Goal: Transaction & Acquisition: Subscribe to service/newsletter

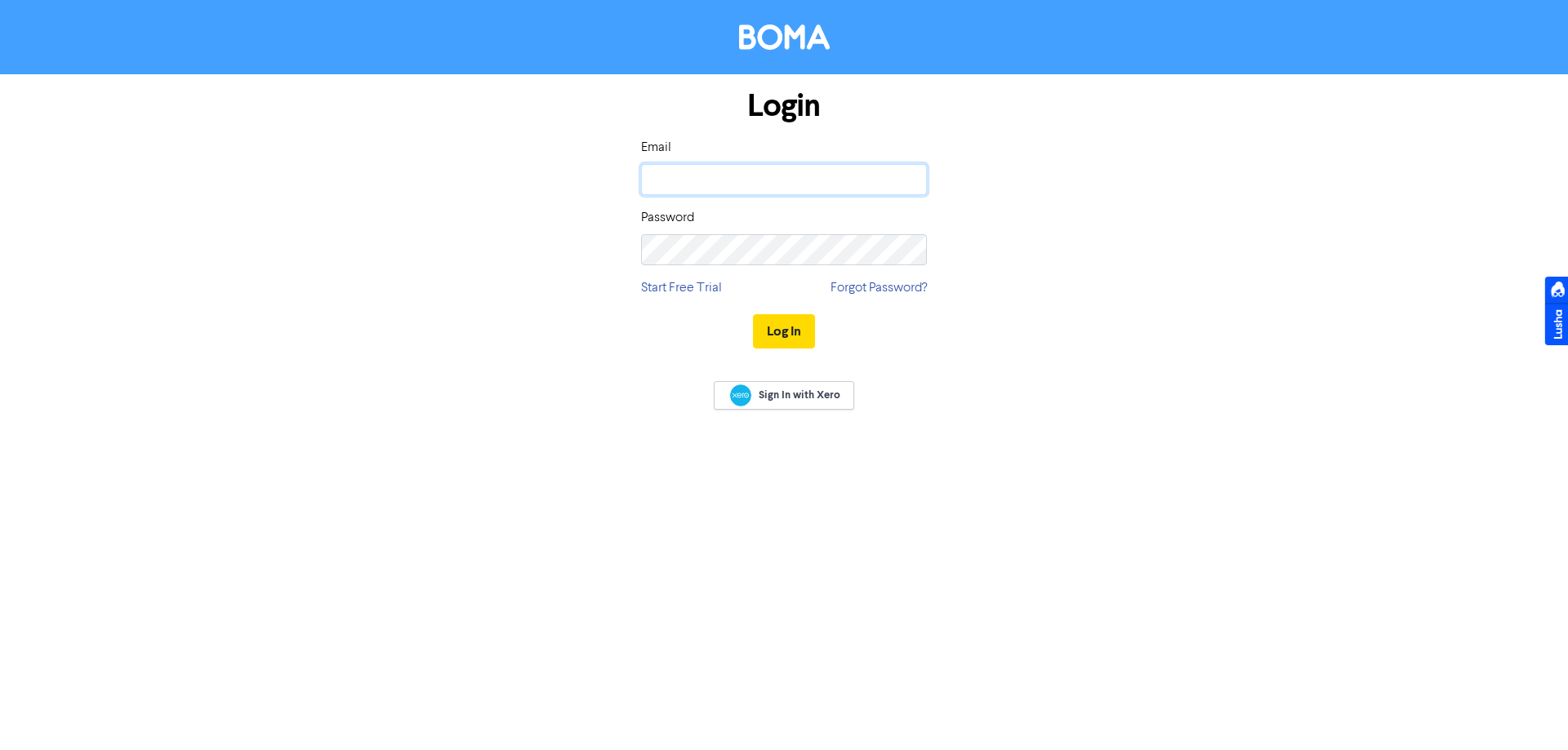
type input "[PERSON_NAME][EMAIL_ADDRESS][PERSON_NAME][DOMAIN_NAME]"
click at [793, 318] on button "Log In" at bounding box center [784, 332] width 62 height 34
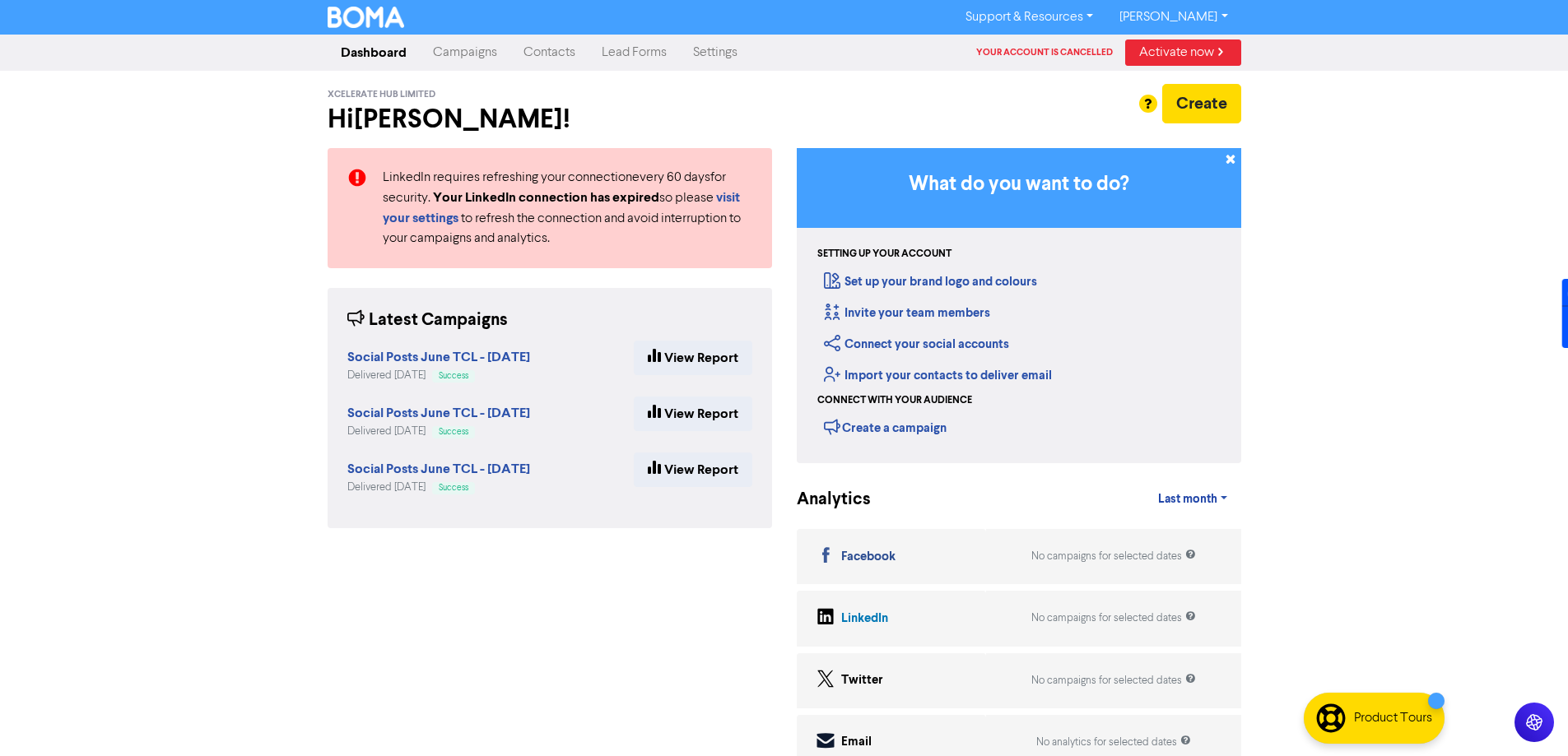
click at [492, 55] on link "Campaigns" at bounding box center [465, 53] width 91 height 33
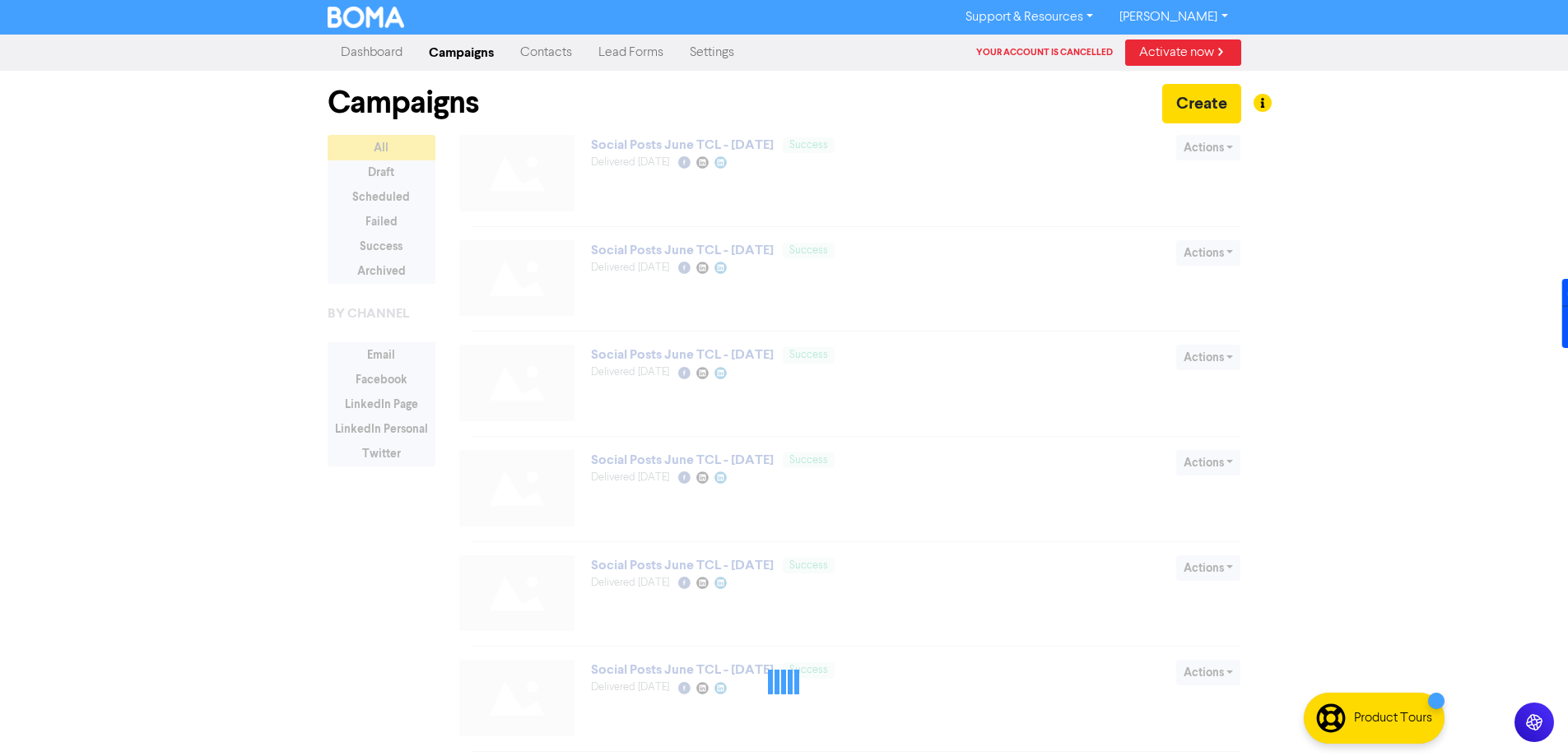
click at [594, 52] on link "Lead Forms" at bounding box center [631, 53] width 91 height 33
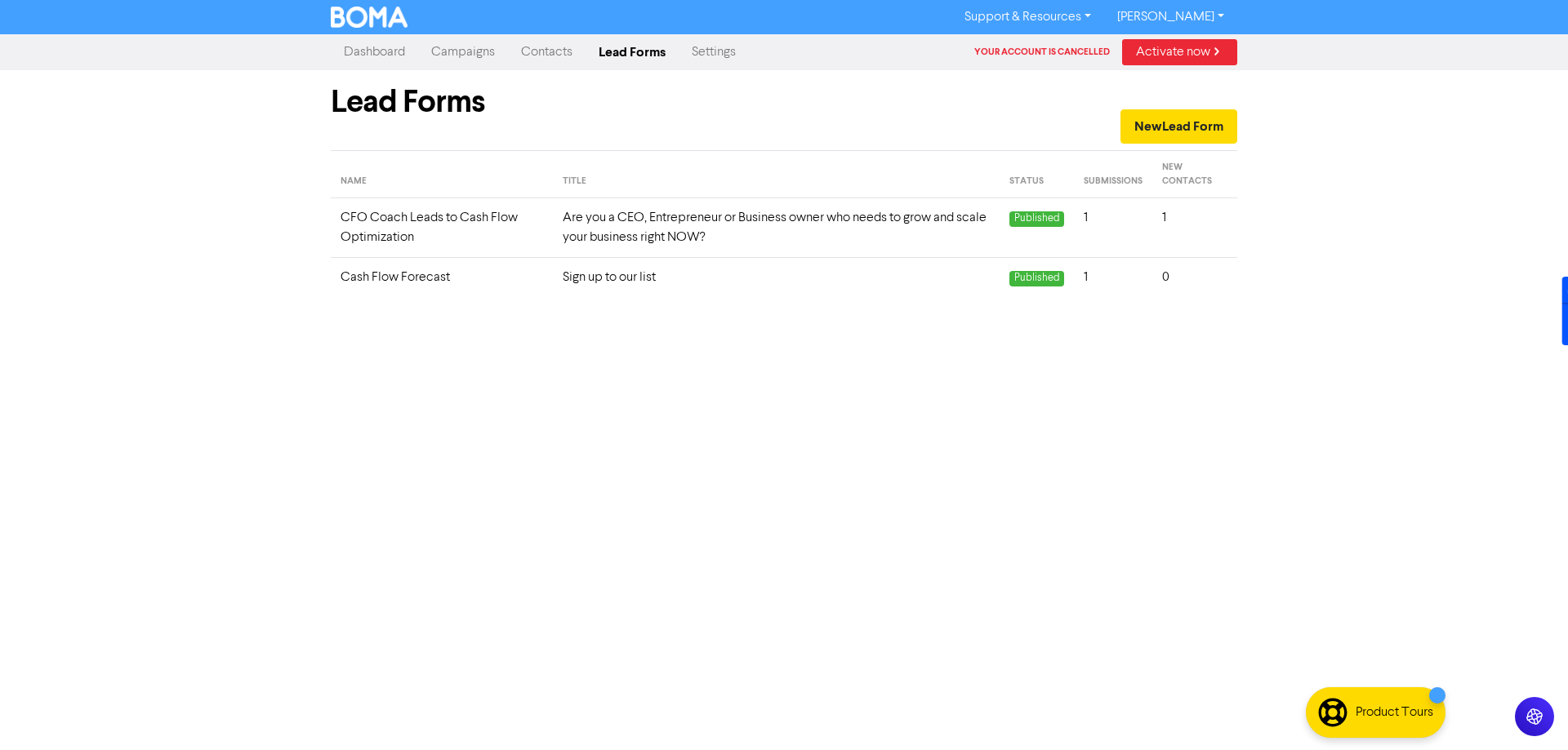
click at [552, 52] on link "Contacts" at bounding box center [547, 52] width 77 height 33
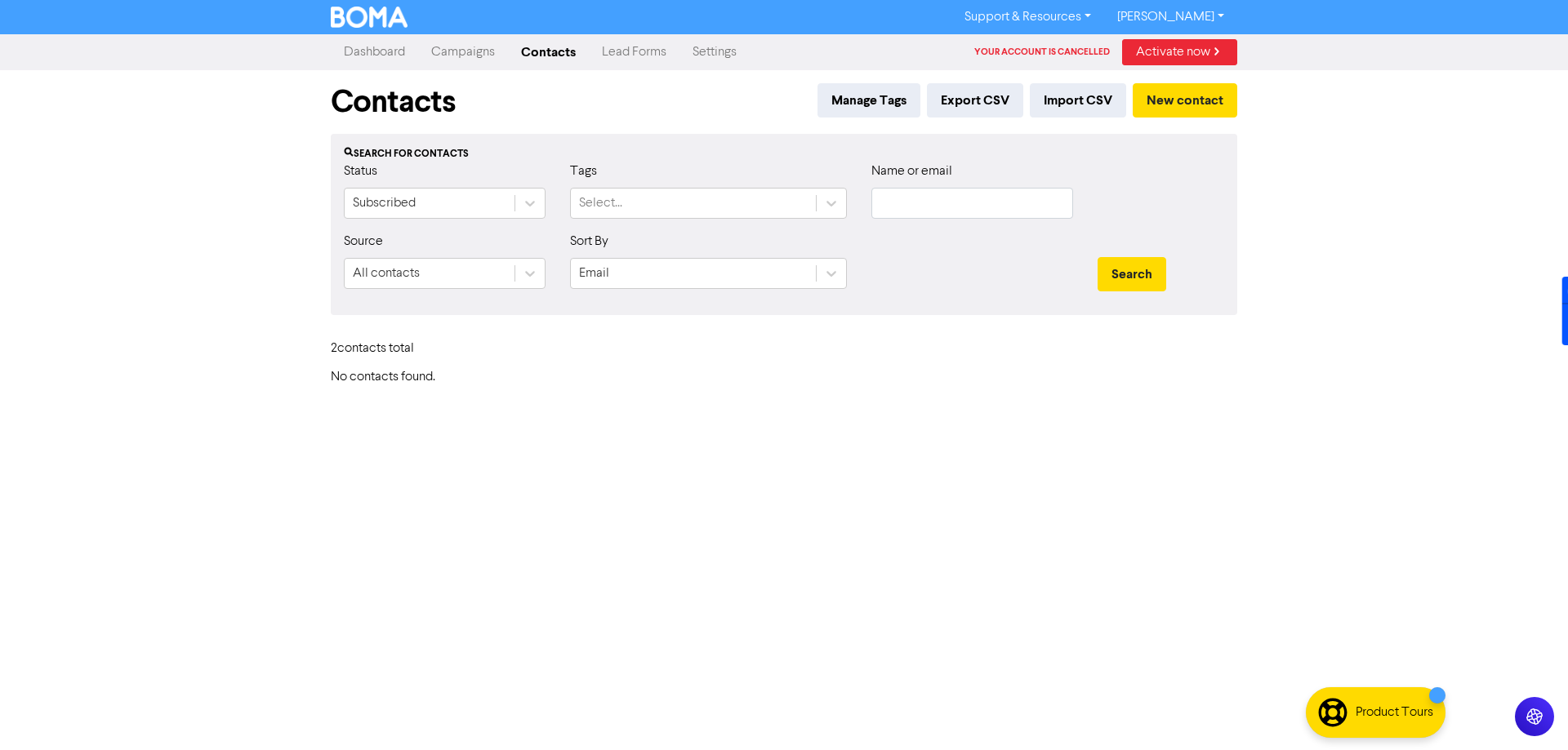
click at [629, 50] on link "Lead Forms" at bounding box center [634, 52] width 90 height 33
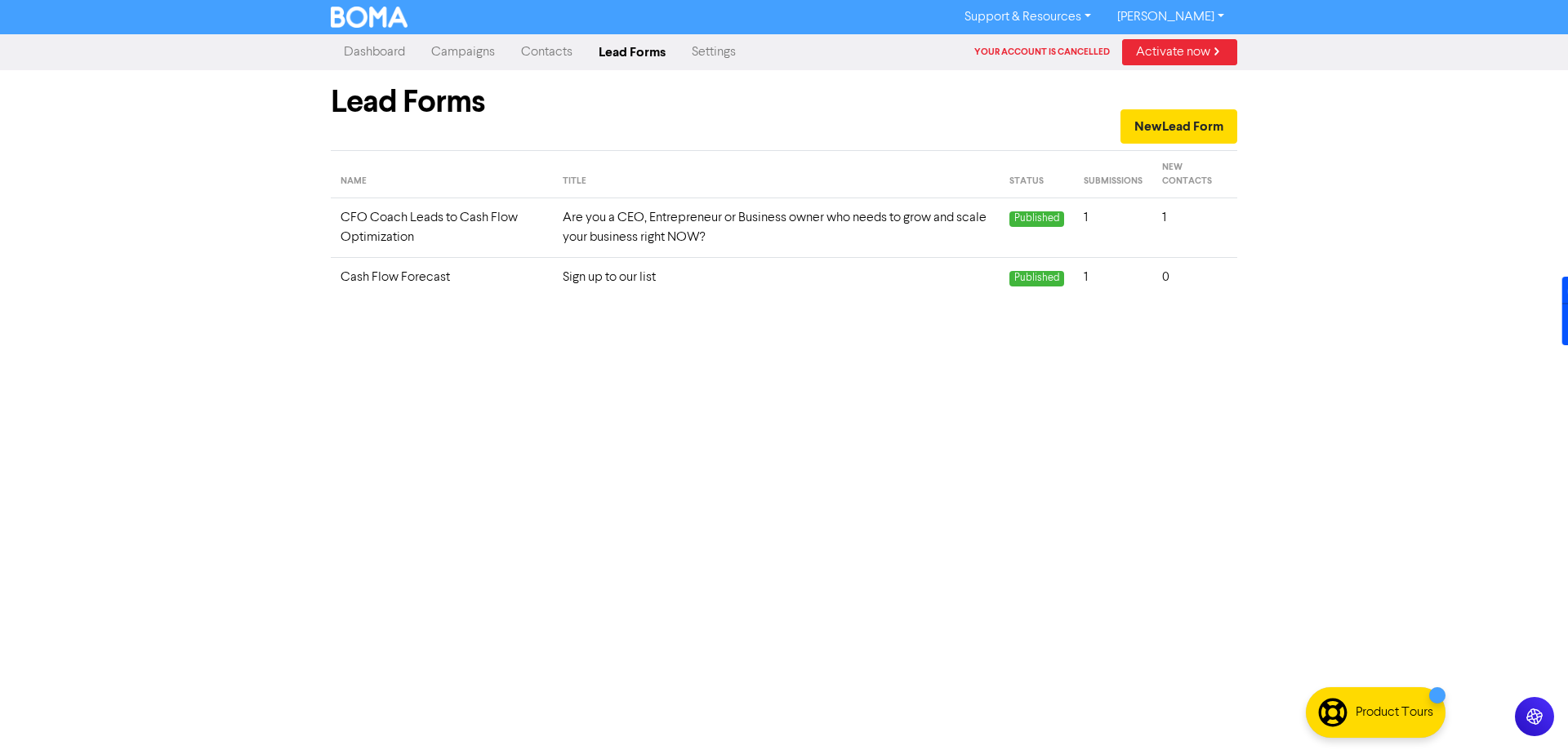
click at [713, 63] on link "Settings" at bounding box center [714, 52] width 70 height 33
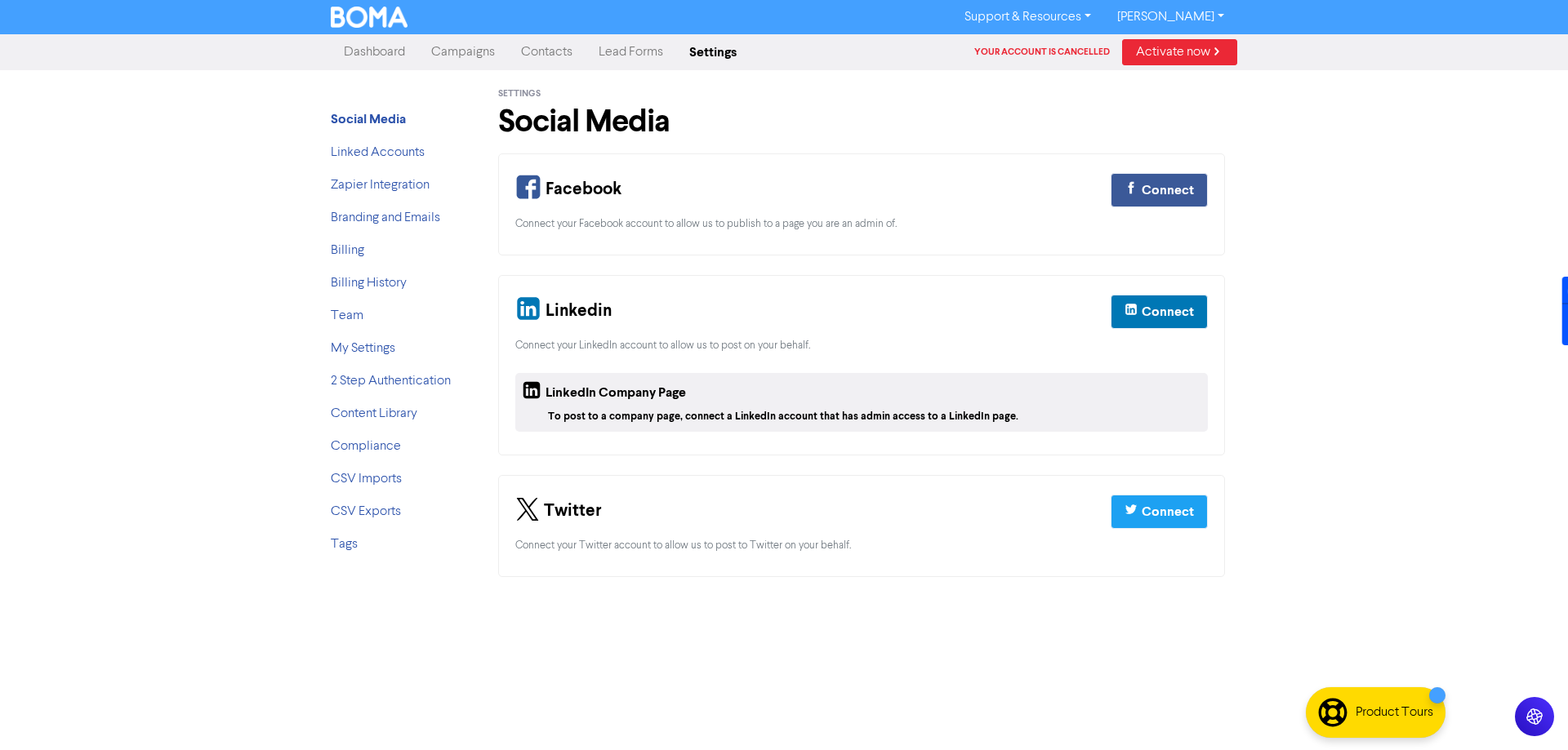
click at [358, 17] on img at bounding box center [369, 17] width 77 height 21
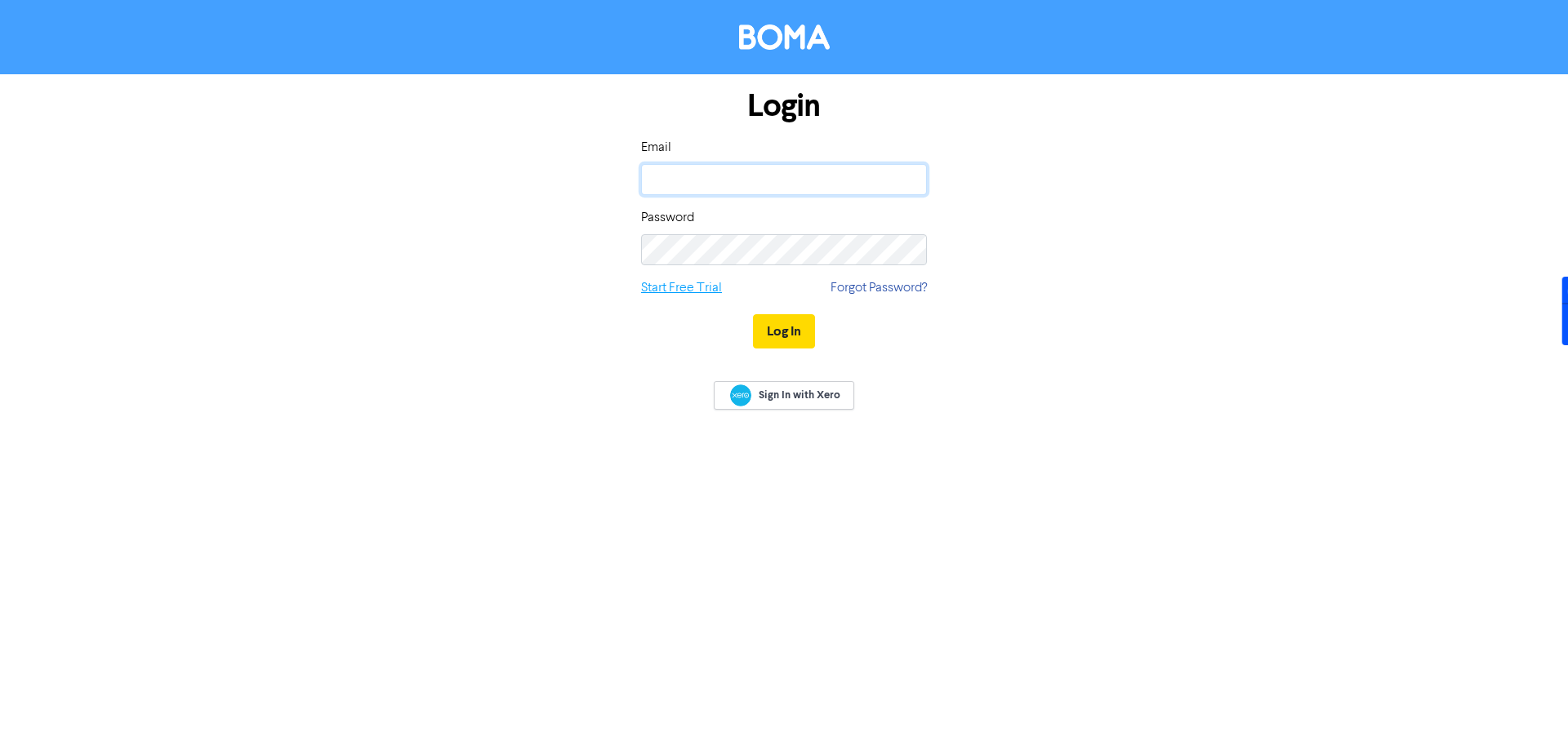
type input "[PERSON_NAME][EMAIL_ADDRESS][PERSON_NAME][DOMAIN_NAME]"
click at [707, 289] on link "Start Free Trial" at bounding box center [682, 288] width 81 height 20
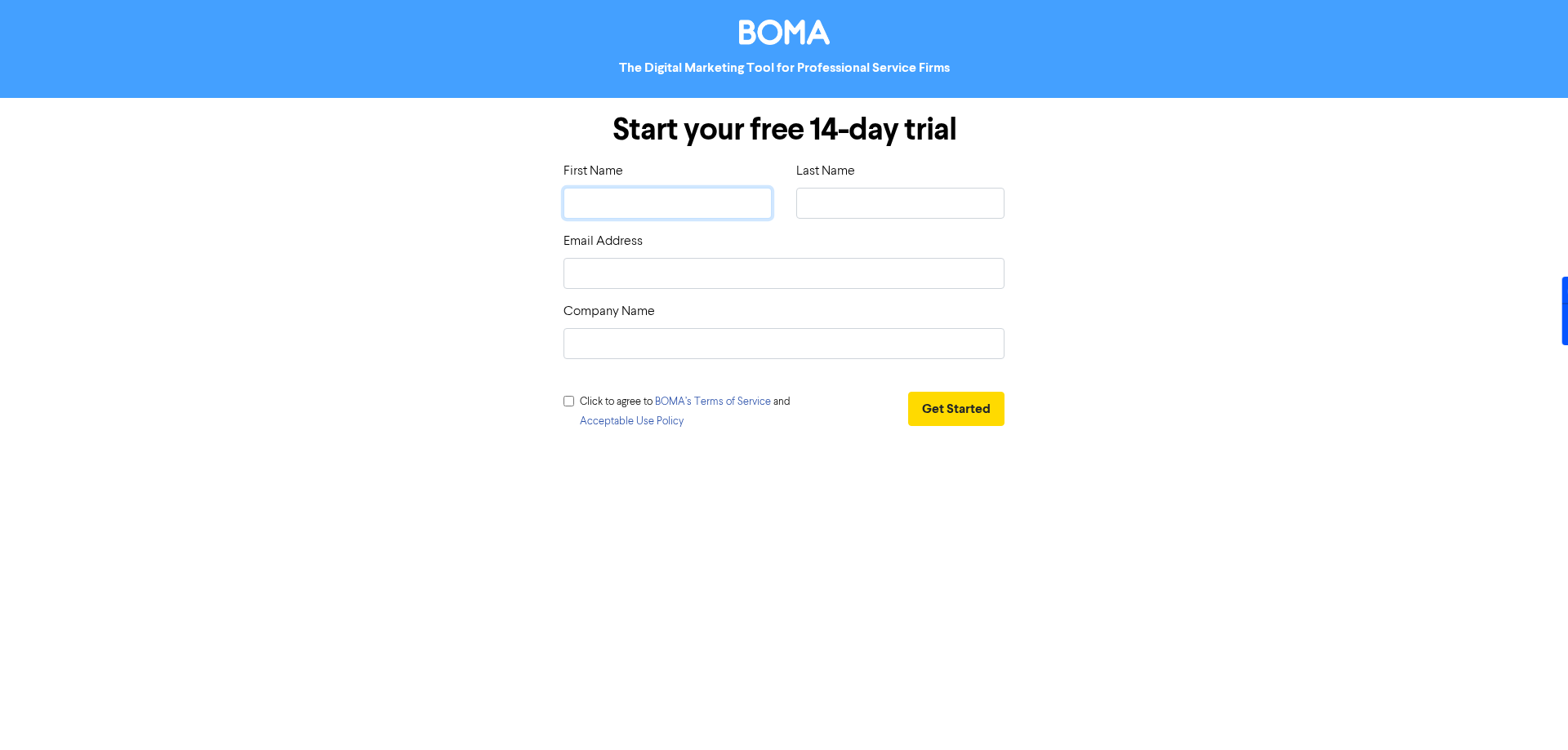
click at [618, 207] on input "text" at bounding box center [668, 204] width 208 height 31
type input "[PERSON_NAME]"
type input "Sayed"
type input "Xcelerate Hub Limited"
drag, startPoint x: 717, startPoint y: 346, endPoint x: 527, endPoint y: 352, distance: 190.1
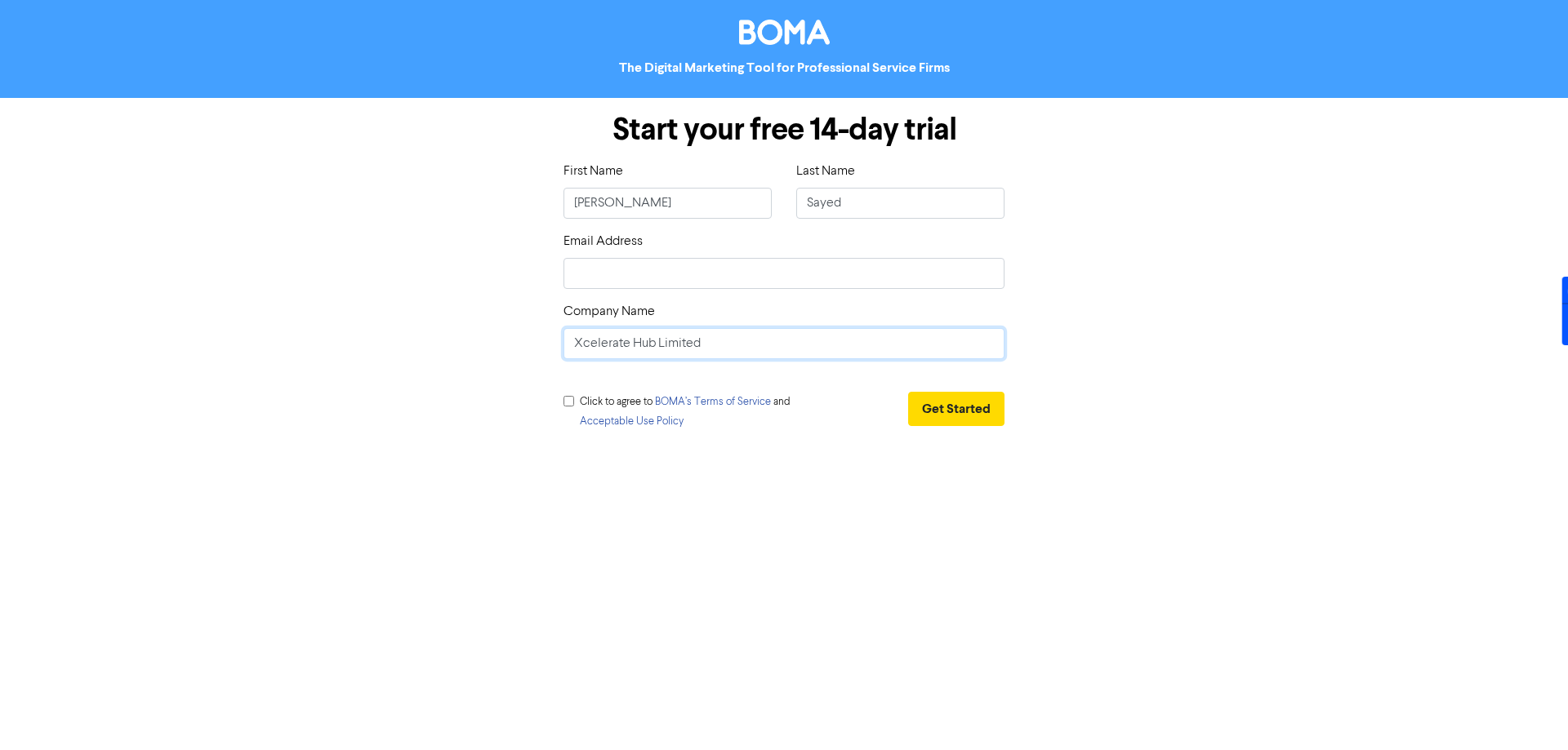
click at [527, 352] on div "Start your free 14-day trial First Name [PERSON_NAME] Last Name [PERSON_NAME] E…" at bounding box center [784, 274] width 931 height 352
click at [600, 277] on input "email" at bounding box center [784, 273] width 441 height 31
type input "g"
type input "ge"
type input "get"
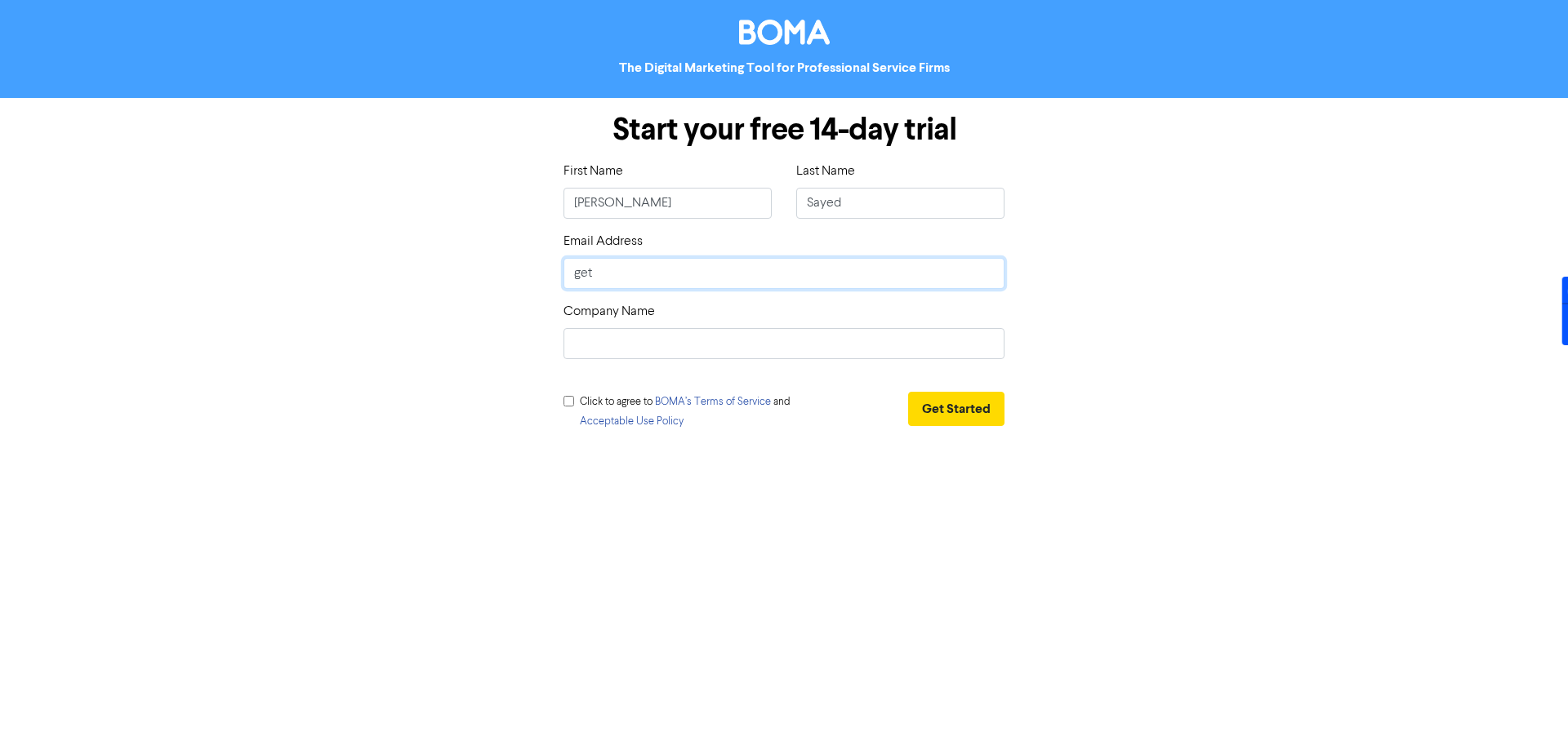
type input "[EMAIL_ADDRESS][PERSON_NAME][DOMAIN_NAME]"
click at [566, 406] on div "Click to agree to [PERSON_NAME]’s Terms of Service and Acceptable Use Policy" at bounding box center [687, 414] width 247 height 46
click at [567, 401] on input "checkbox" at bounding box center [569, 401] width 10 height 10
checkbox input "true"
click at [966, 417] on button "Get Started" at bounding box center [957, 409] width 96 height 34
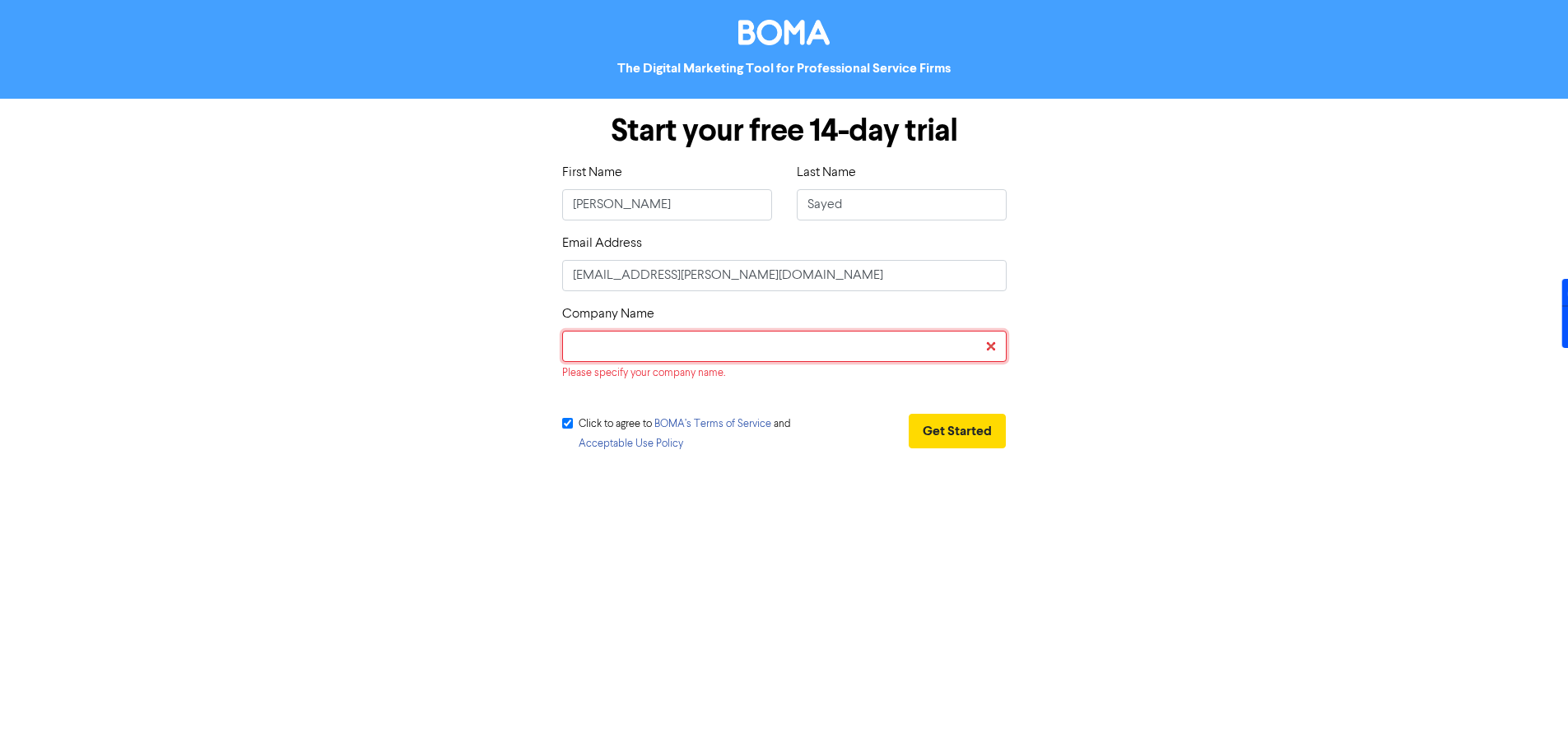
click at [703, 349] on input "text" at bounding box center [784, 346] width 444 height 31
type input "Xcelerate Hub Limited"
click at [952, 430] on button "Get Started" at bounding box center [957, 431] width 97 height 35
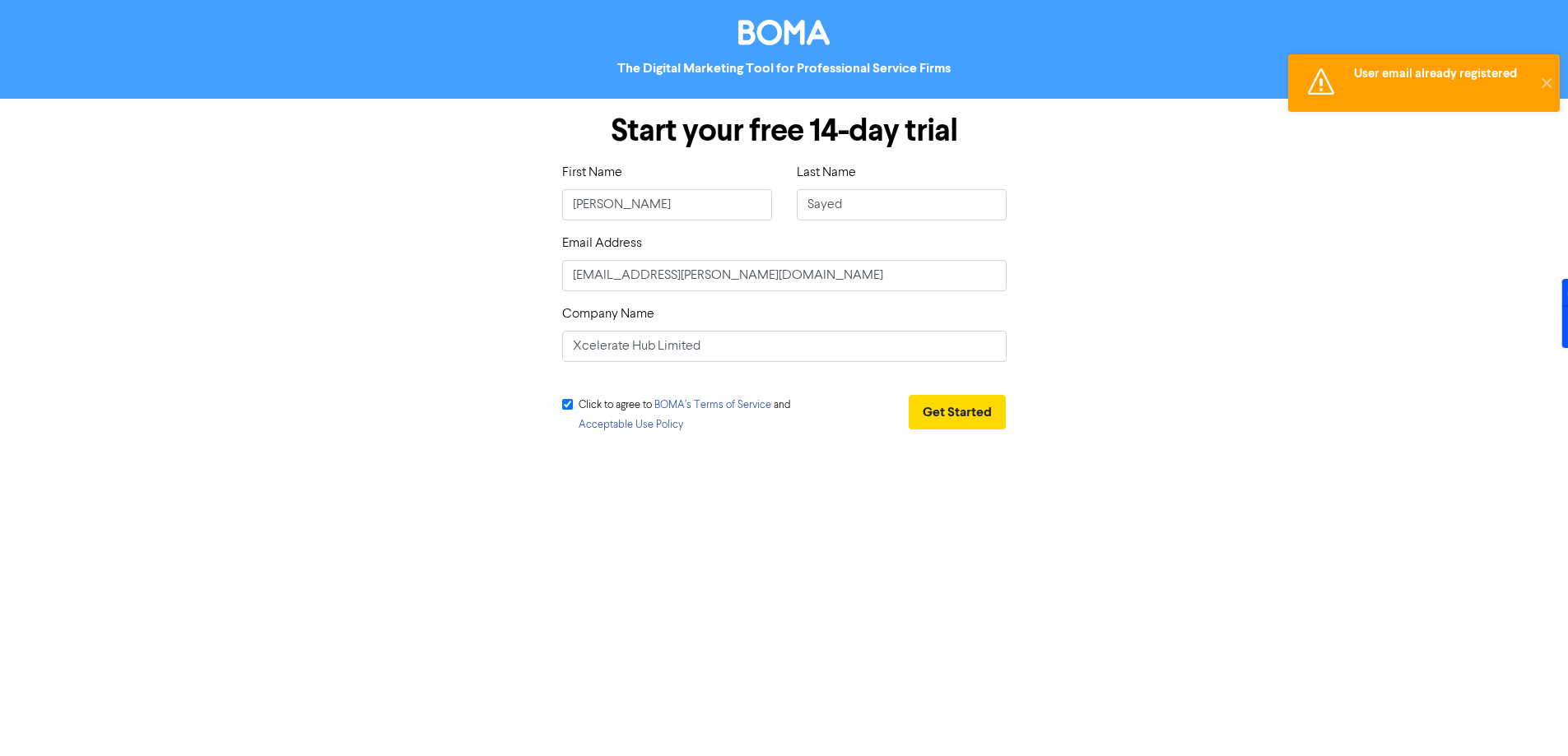
drag, startPoint x: 1545, startPoint y: 81, endPoint x: 1502, endPoint y: 100, distance: 47.0
click at [1545, 80] on button "✕" at bounding box center [1545, 83] width 27 height 58
